Goal: Navigation & Orientation: Find specific page/section

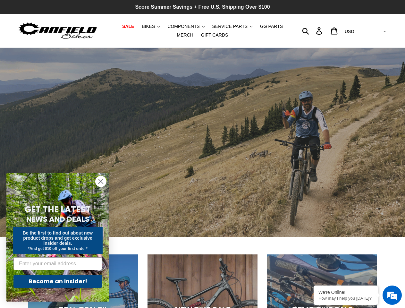
click at [202, 154] on div "slideshow" at bounding box center [202, 142] width 405 height 189
click at [144, 26] on span "BIKES" at bounding box center [148, 26] width 13 height 5
click at [177, 26] on span "COMPONENTS" at bounding box center [183, 26] width 32 height 5
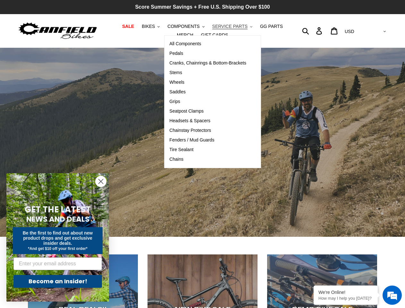
click at [219, 26] on span "SERVICE PARTS" at bounding box center [229, 26] width 35 height 5
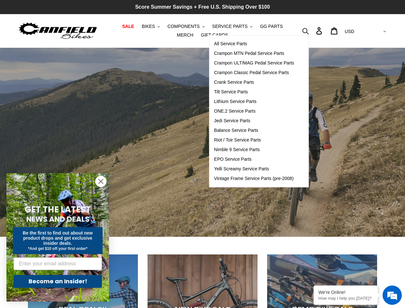
click at [309, 31] on icon "button" at bounding box center [305, 30] width 7 height 7
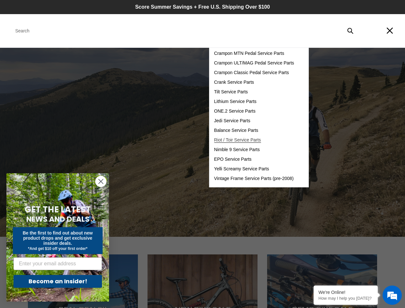
click at [209, 142] on link "Riot / Toir Service Parts" at bounding box center [254, 140] width 90 height 10
click at [392, 295] on em at bounding box center [391, 294] width 17 height 17
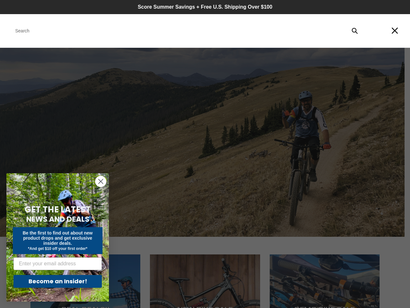
click at [101, 181] on icon "Close dialog" at bounding box center [101, 181] width 4 height 4
